Goal: Navigation & Orientation: Find specific page/section

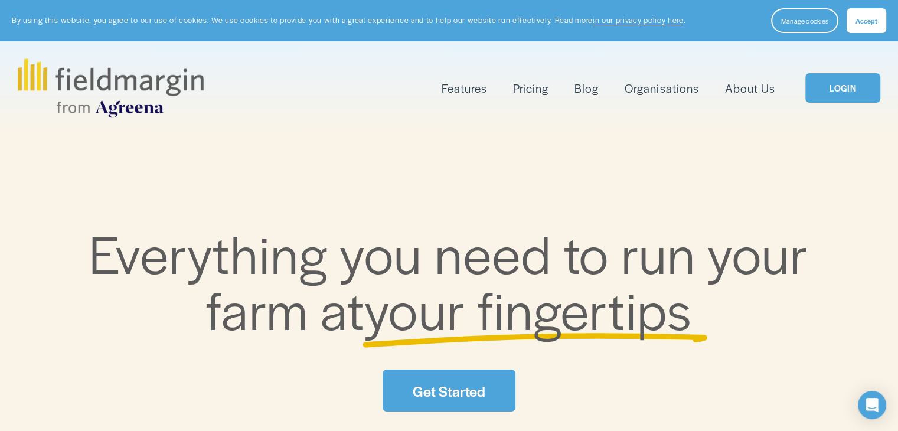
click at [823, 84] on link "LOGIN" at bounding box center [842, 88] width 74 height 30
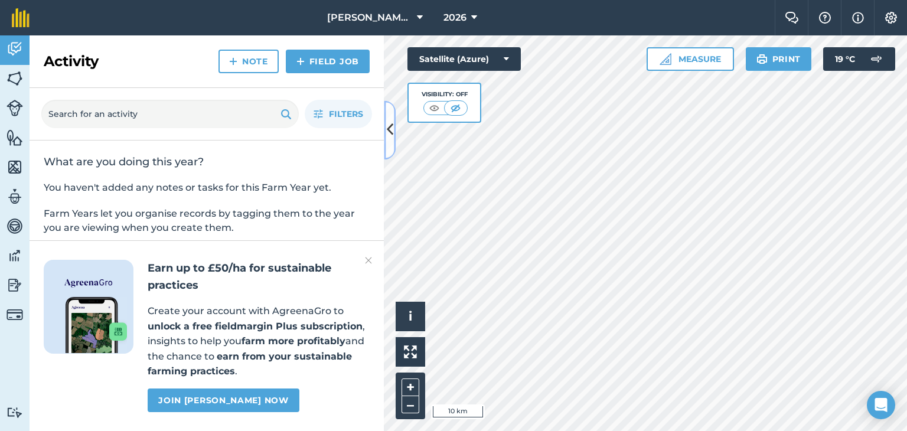
click at [392, 128] on icon at bounding box center [390, 130] width 6 height 21
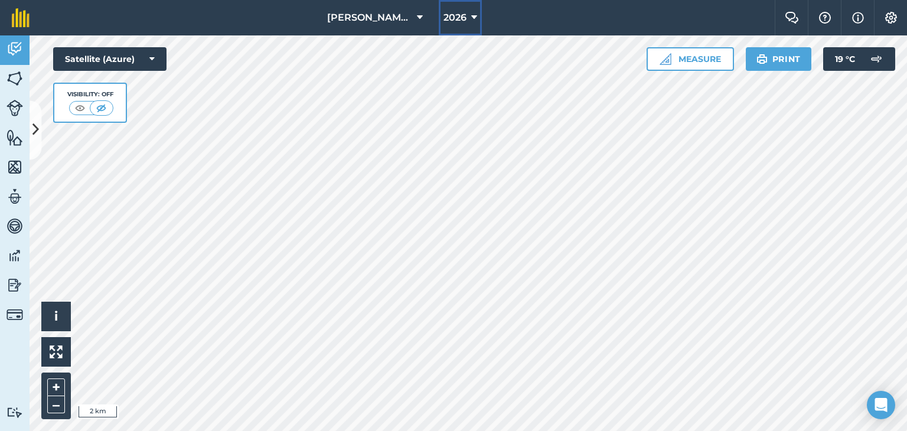
click at [478, 29] on button "2026" at bounding box center [460, 17] width 43 height 35
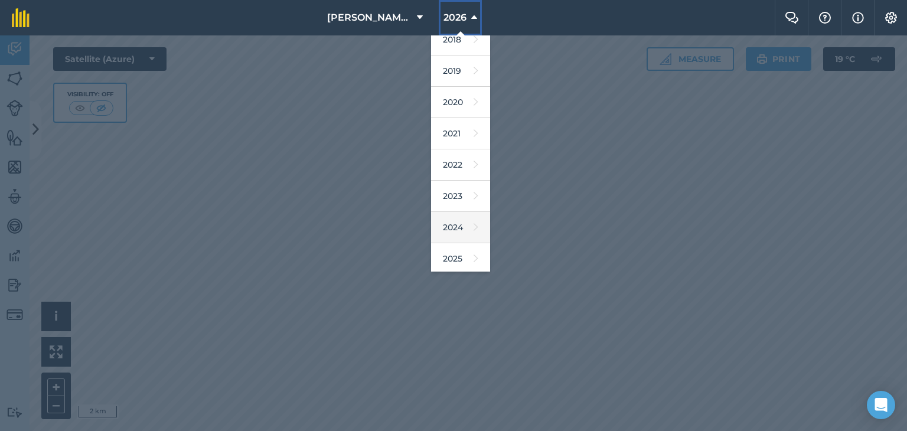
scroll to position [59, 0]
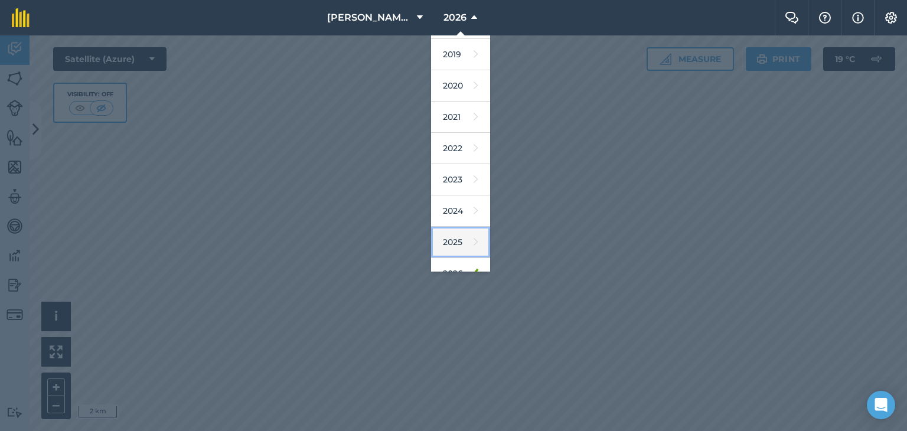
click at [473, 235] on icon at bounding box center [475, 242] width 5 height 17
